Goal: Information Seeking & Learning: Learn about a topic

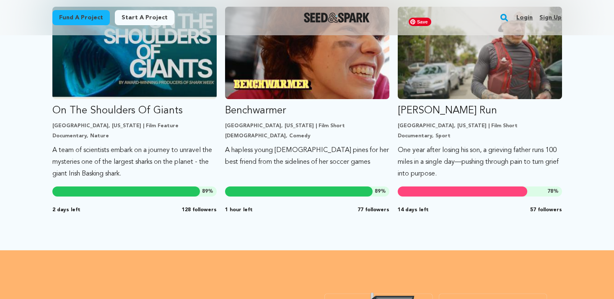
scroll to position [788, 0]
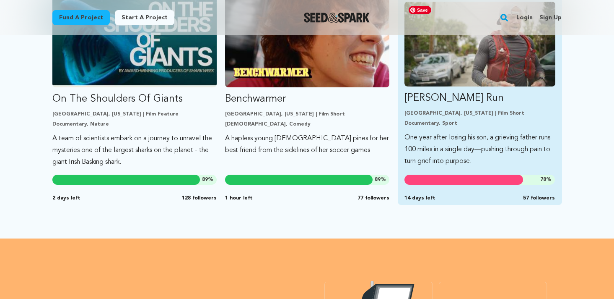
click at [515, 135] on p "One year after losing his son, a grieving father runs 100 miles in a single day…" at bounding box center [480, 149] width 151 height 35
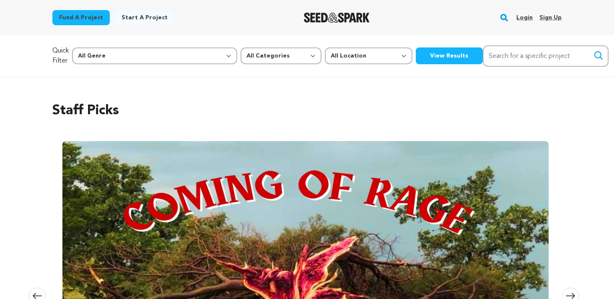
scroll to position [788, 0]
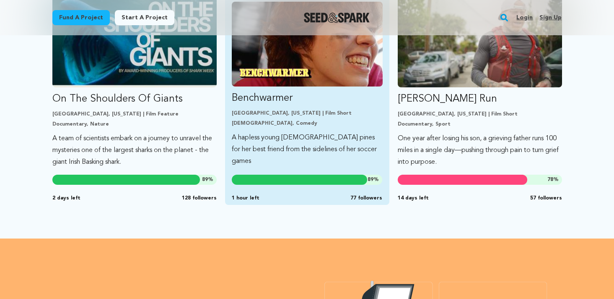
click at [318, 142] on p "A hapless young lesbian pines for her best friend from the sidelines of her soc…" at bounding box center [307, 149] width 151 height 35
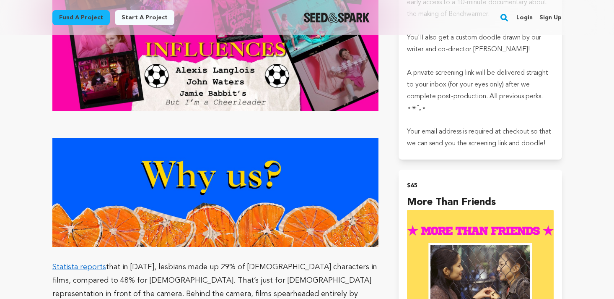
scroll to position [1383, 0]
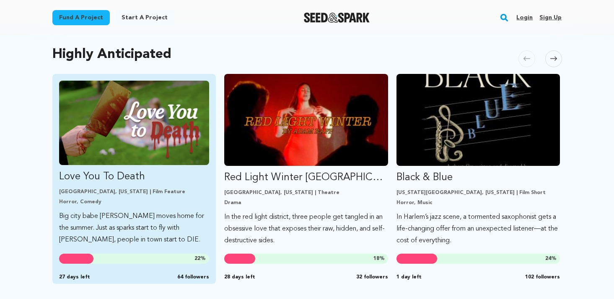
scroll to position [437, 0]
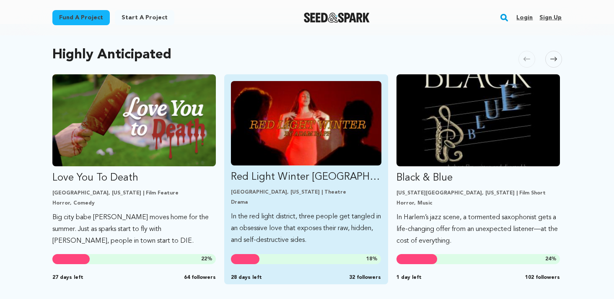
click at [319, 226] on p "In the red light district, three people get tangled in an obsessive love that e…" at bounding box center [306, 228] width 151 height 35
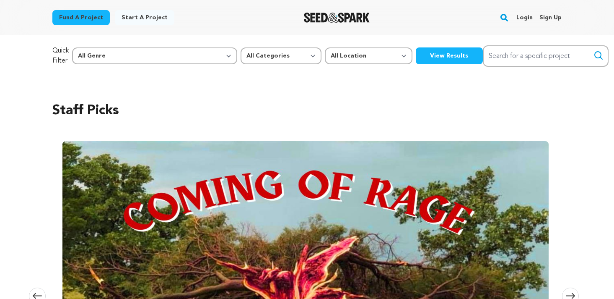
scroll to position [437, 0]
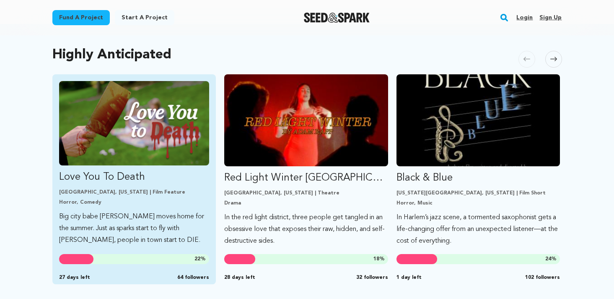
click at [163, 178] on p "Love You To Death" at bounding box center [134, 176] width 151 height 13
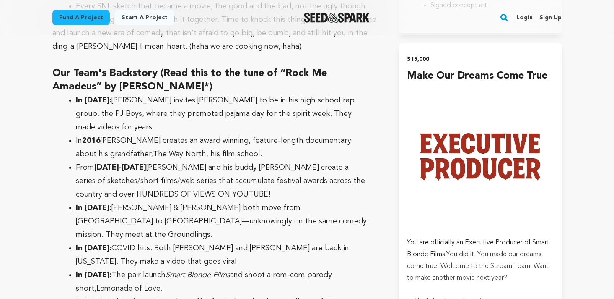
scroll to position [2545, 0]
